Goal: Communication & Community: Answer question/provide support

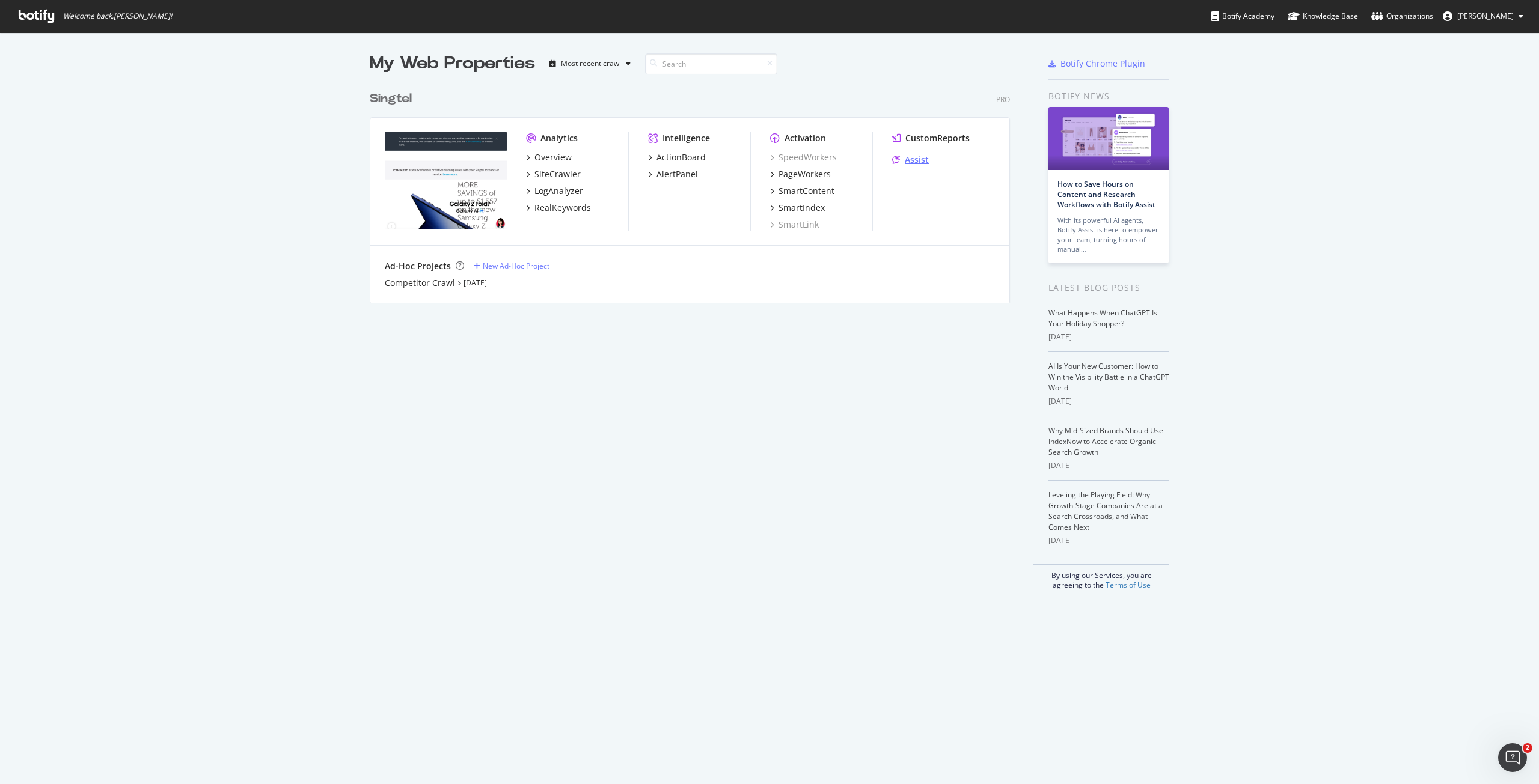
click at [923, 156] on div "Assist" at bounding box center [917, 160] width 24 height 12
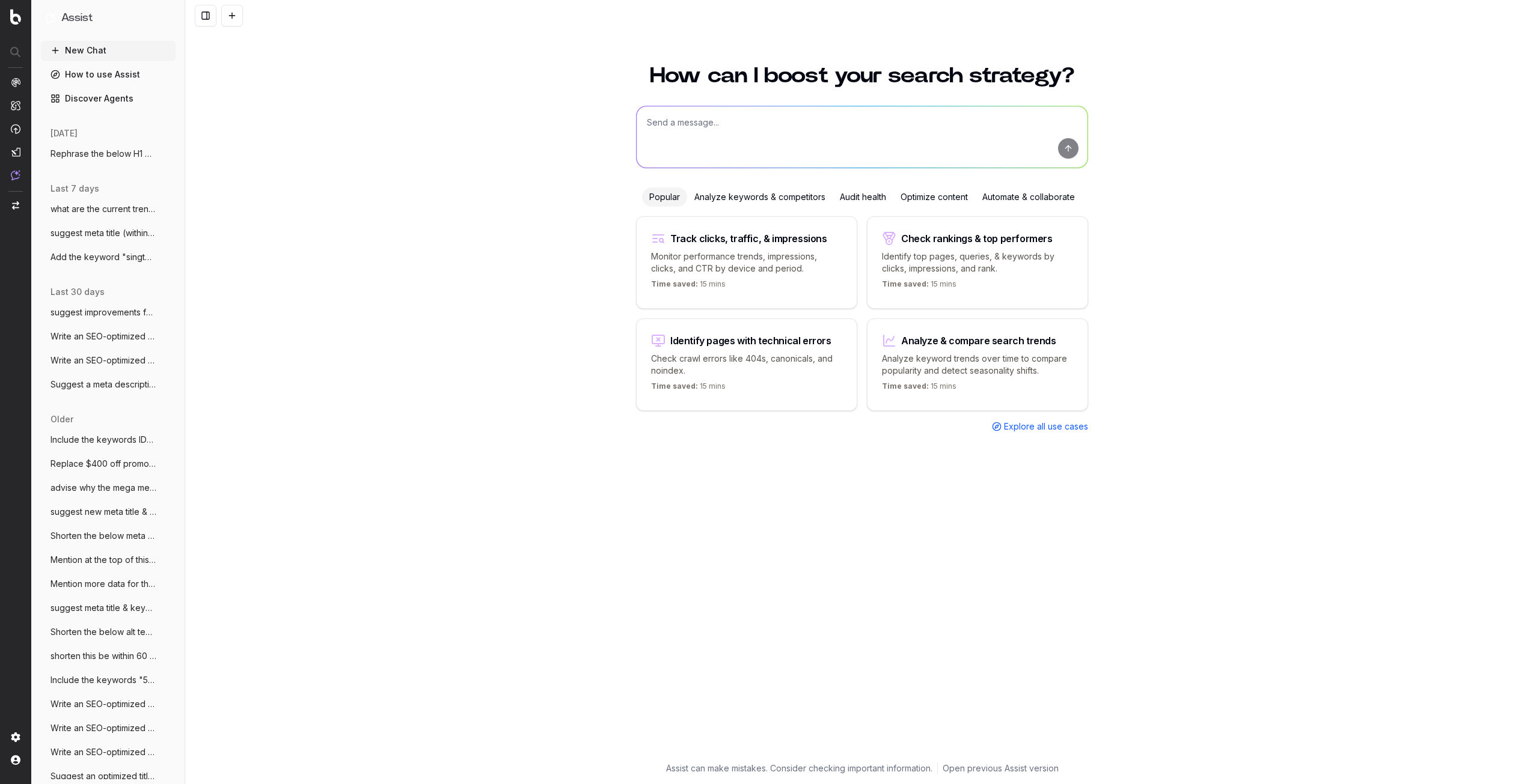
click at [708, 142] on textarea at bounding box center [862, 137] width 451 height 61
paste textarea "Stay turned for the latest iPhone announcements with Singtel!"
click at [808, 144] on textarea "Suggest a meta description within 160 characters for the below meta title. Add …" at bounding box center [862, 137] width 451 height 61
type textarea "Suggest a meta description within 160 characters for the below meta title. Add …"
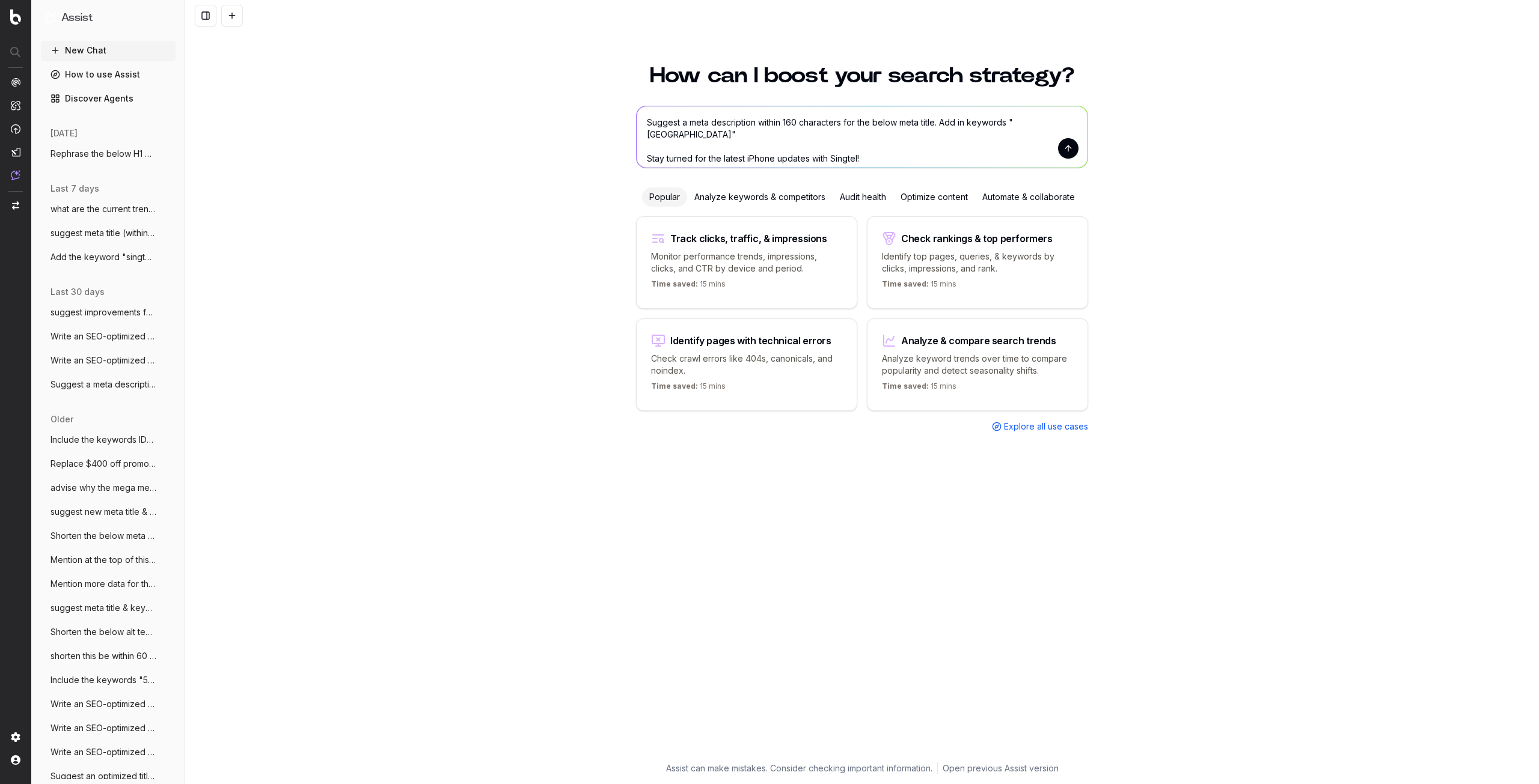
click at [1068, 150] on button "submit" at bounding box center [1068, 148] width 20 height 20
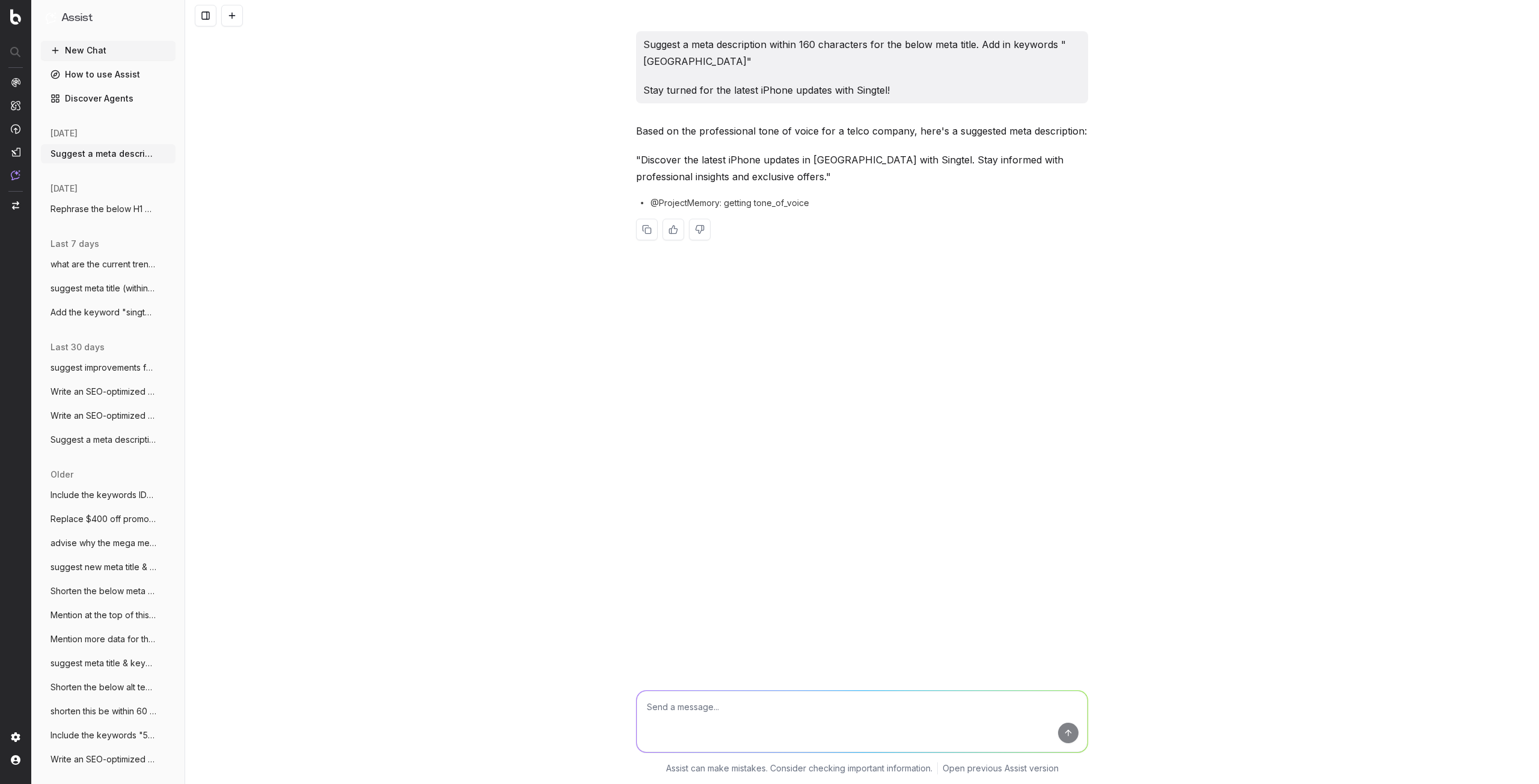
click at [641, 159] on p ""Discover the latest iPhone updates in Singapore with Singtel. Stay informed wi…" at bounding box center [862, 168] width 452 height 34
click at [796, 709] on textarea at bounding box center [862, 721] width 451 height 61
paste textarea "Get the best offers on your new iPhone in Singapore with our SIM Only or all-in…"
type textarea "Get the best offers on your new iPhone in Singapore with our SIM Only or all-in…"
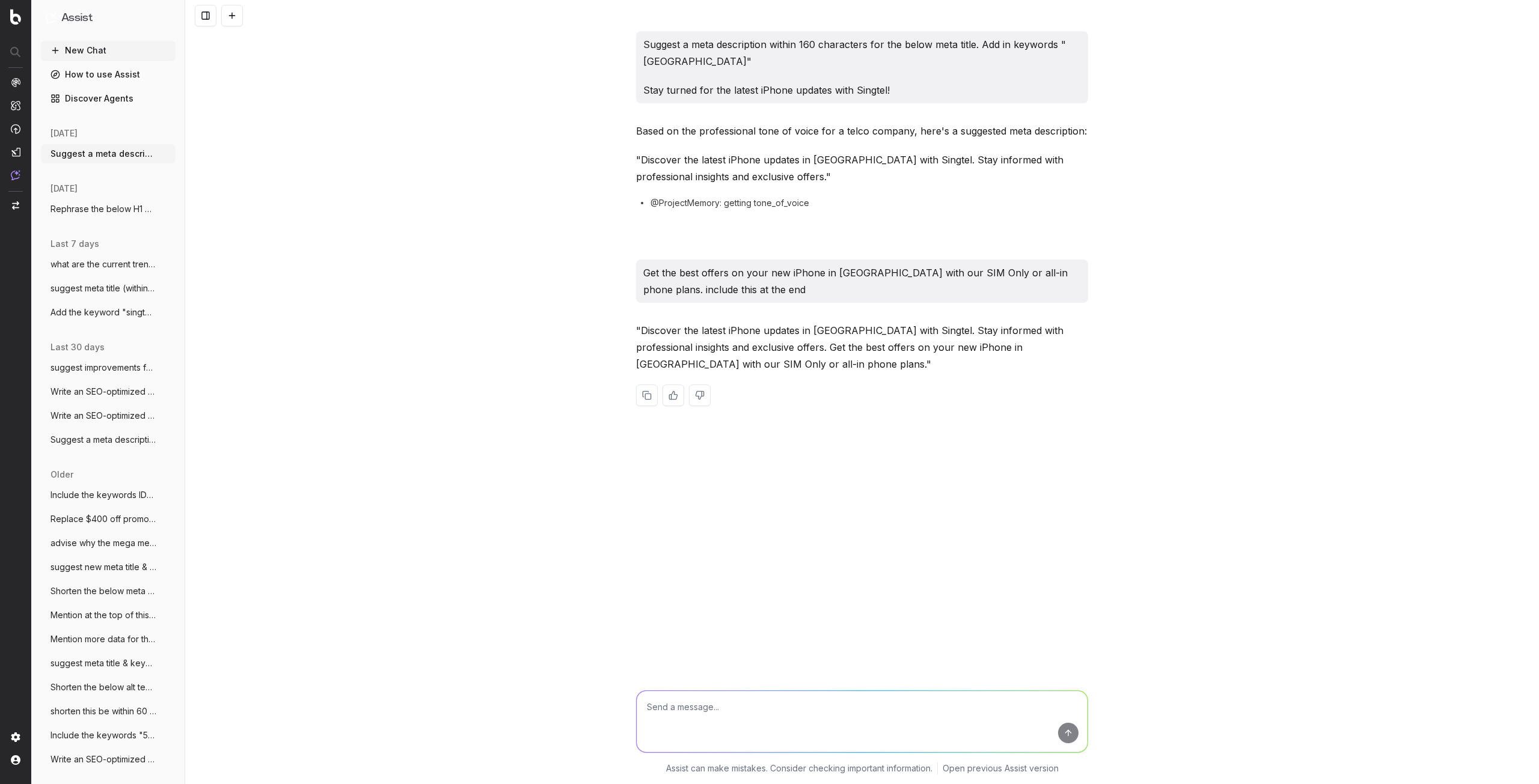
click at [887, 716] on textarea at bounding box center [862, 721] width 451 height 61
type textarea "keep to be within 160 characters"
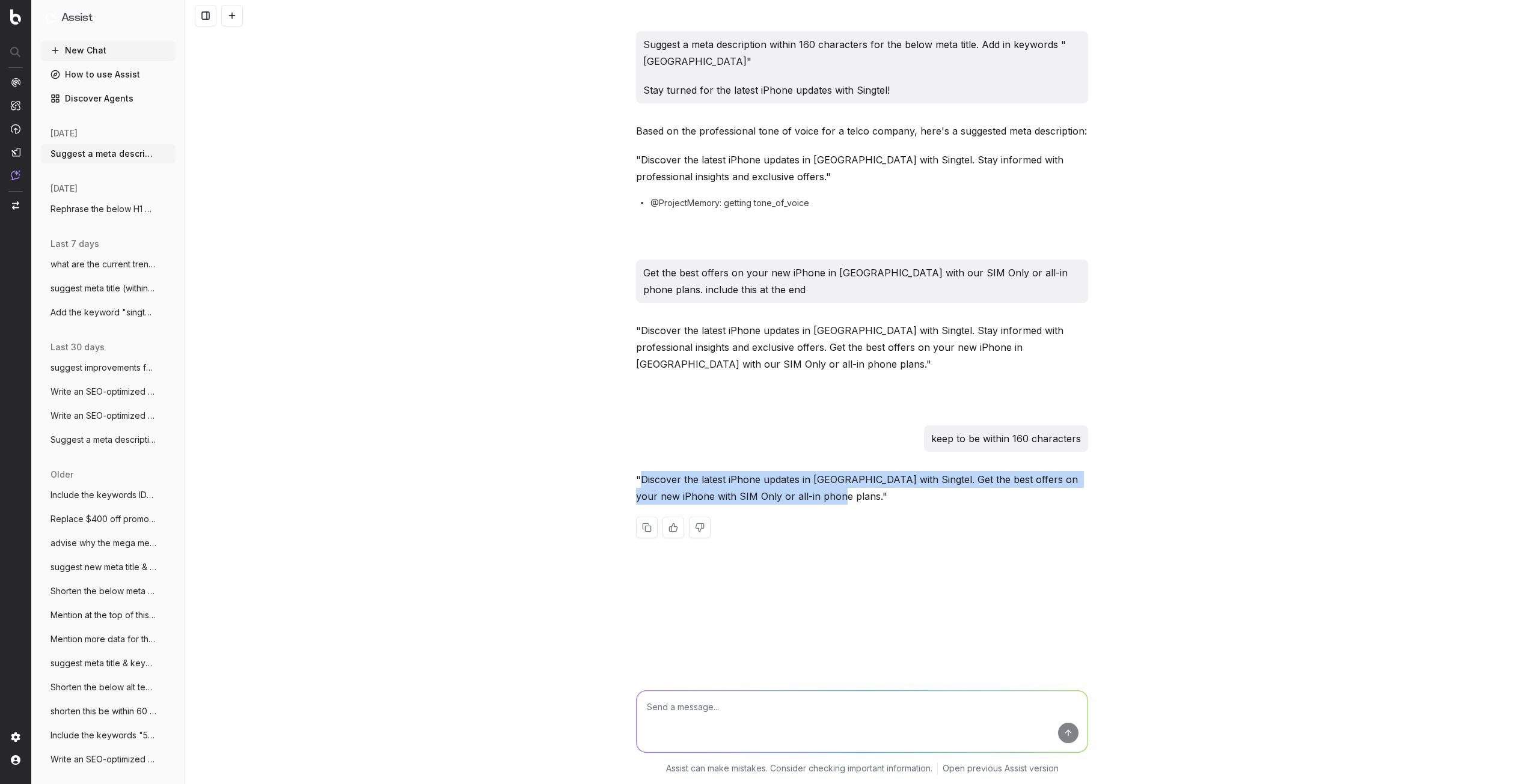
drag, startPoint x: 641, startPoint y: 477, endPoint x: 830, endPoint y: 495, distance: 189.9
click at [830, 495] on p ""Discover the latest iPhone updates in Singapore with Singtel. Get the best off…" at bounding box center [862, 488] width 452 height 34
copy p "Discover the latest iPhone updates in Singapore with Singtel. Get the best offe…"
